Goal: Task Accomplishment & Management: Use online tool/utility

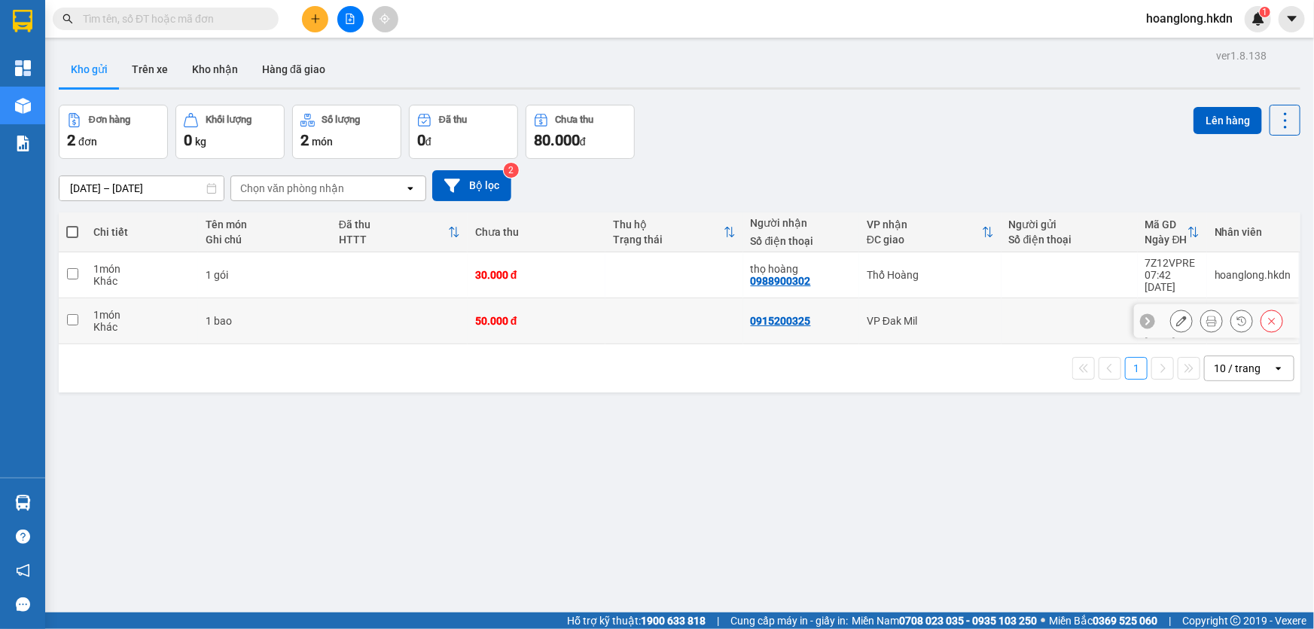
click at [606, 313] on td at bounding box center [675, 321] width 138 height 46
checkbox input "true"
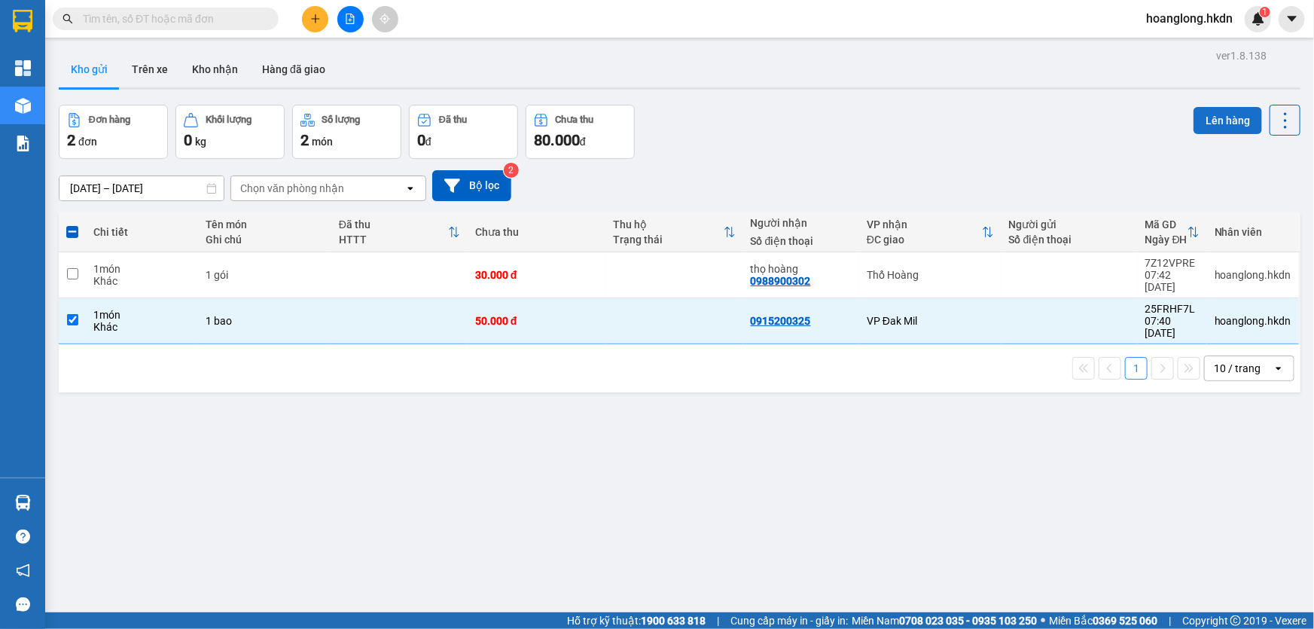
click at [1213, 119] on button "Lên hàng" at bounding box center [1228, 120] width 69 height 27
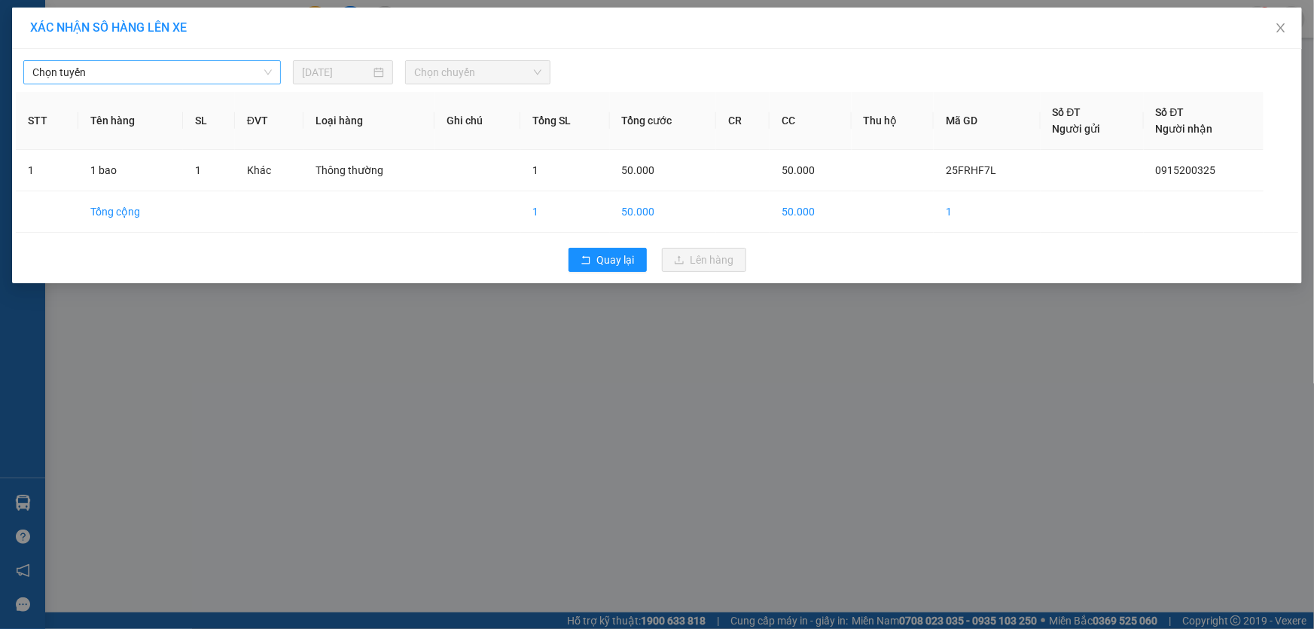
click at [158, 75] on span "Chọn tuyến" at bounding box center [151, 72] width 239 height 23
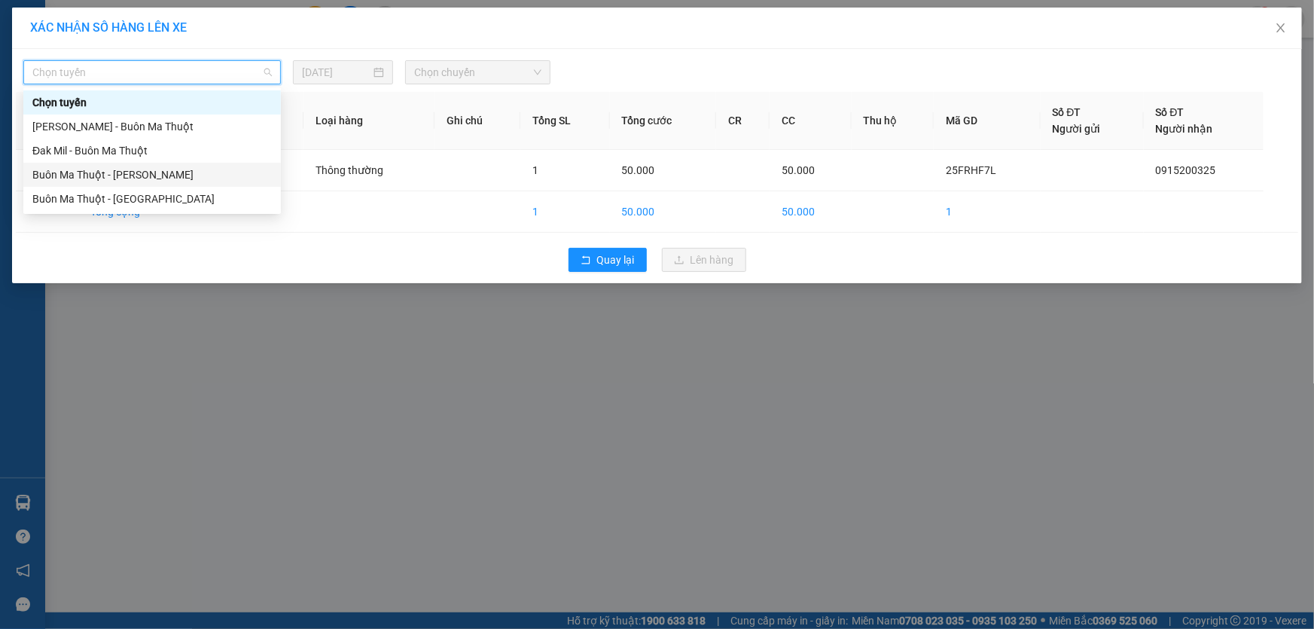
click at [136, 175] on div "Buôn Ma Thuột - [PERSON_NAME]" at bounding box center [151, 174] width 239 height 17
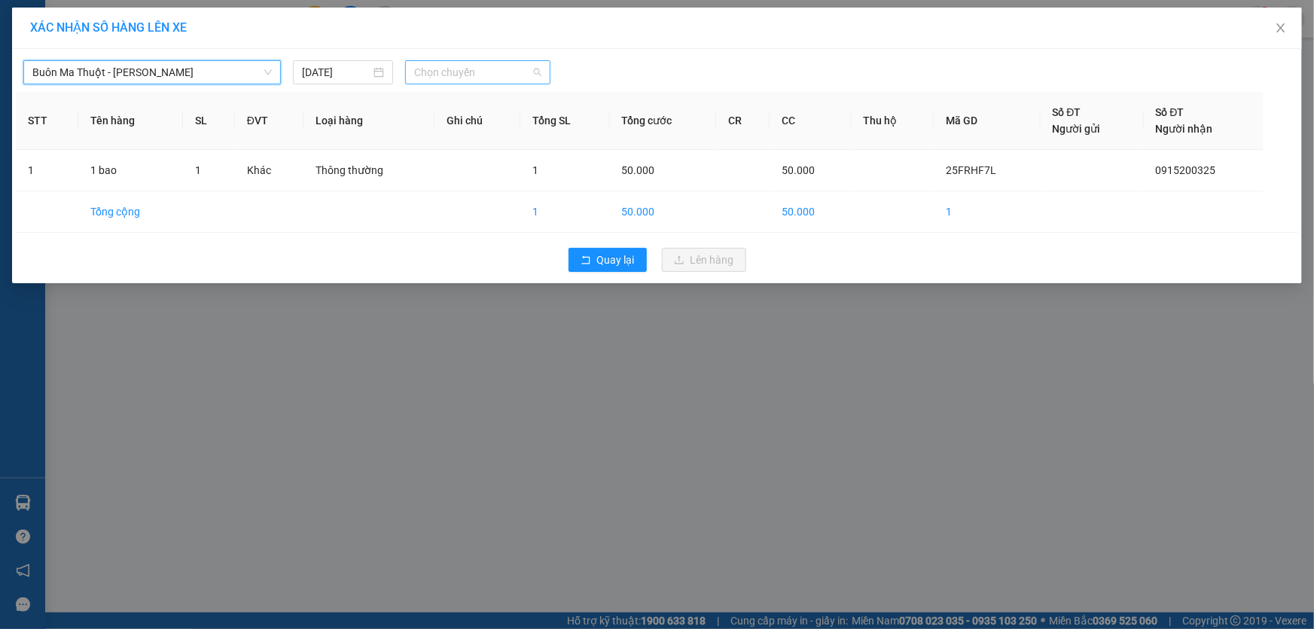
click at [478, 78] on span "Chọn chuyến" at bounding box center [477, 72] width 127 height 23
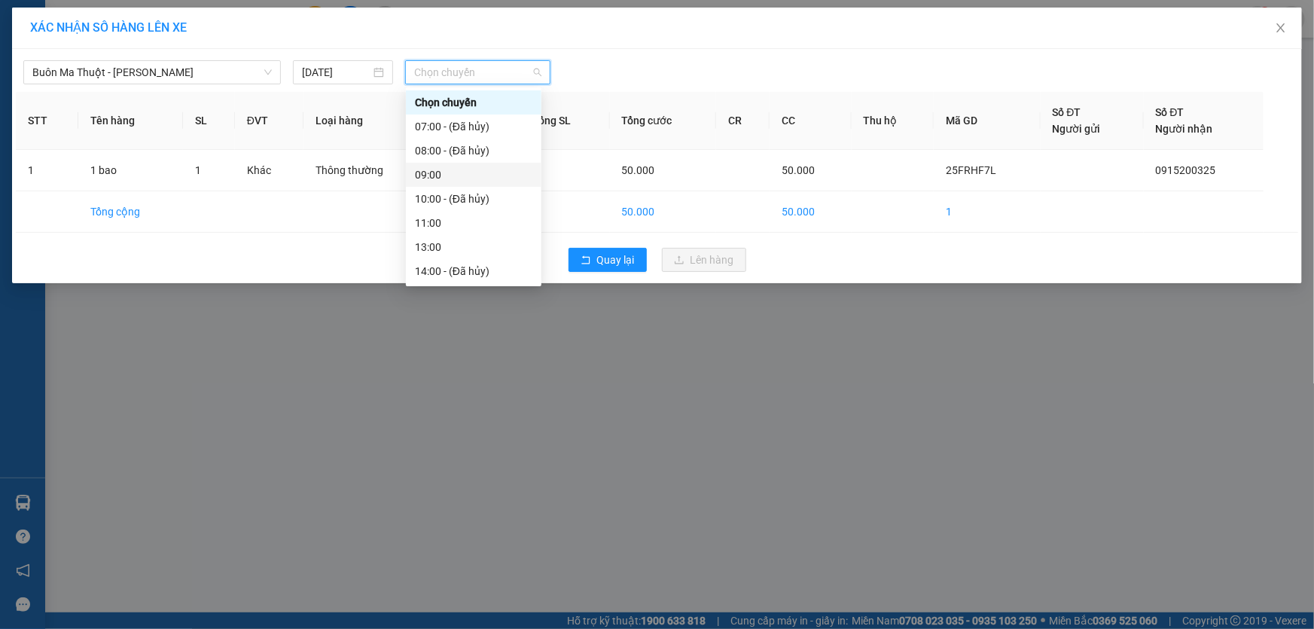
click at [429, 169] on div "09:00" at bounding box center [473, 174] width 117 height 17
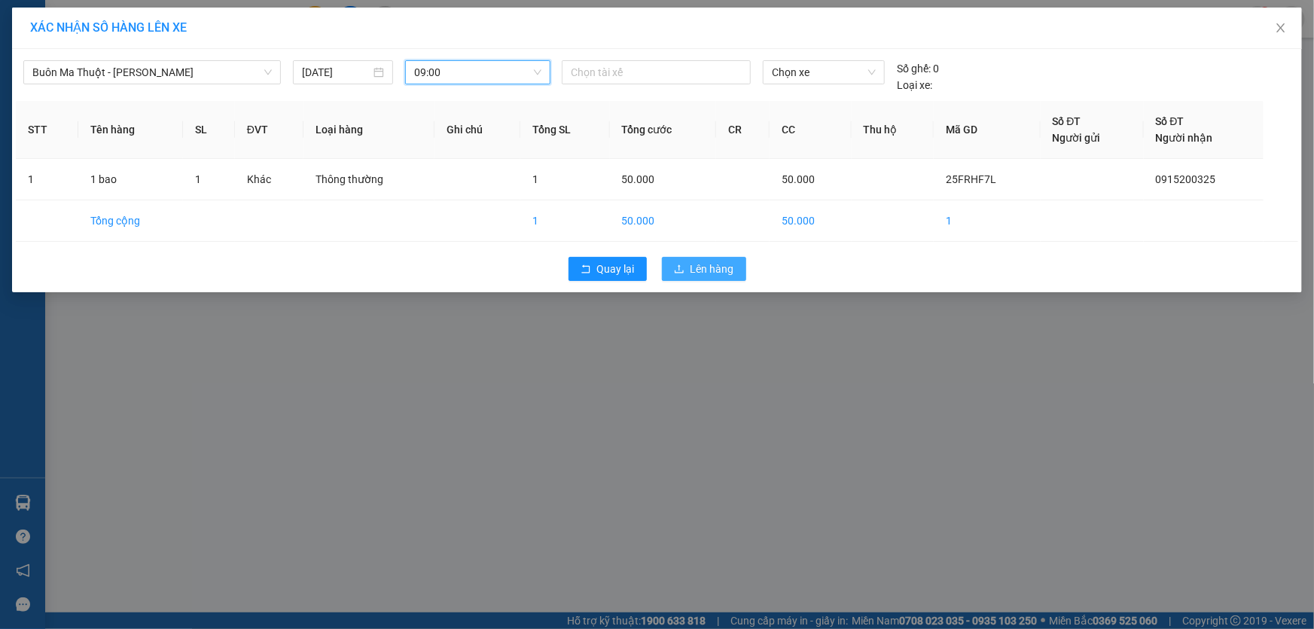
drag, startPoint x: 715, startPoint y: 265, endPoint x: 696, endPoint y: 284, distance: 26.6
click at [715, 265] on span "Lên hàng" at bounding box center [713, 269] width 44 height 17
